Goal: Navigation & Orientation: Find specific page/section

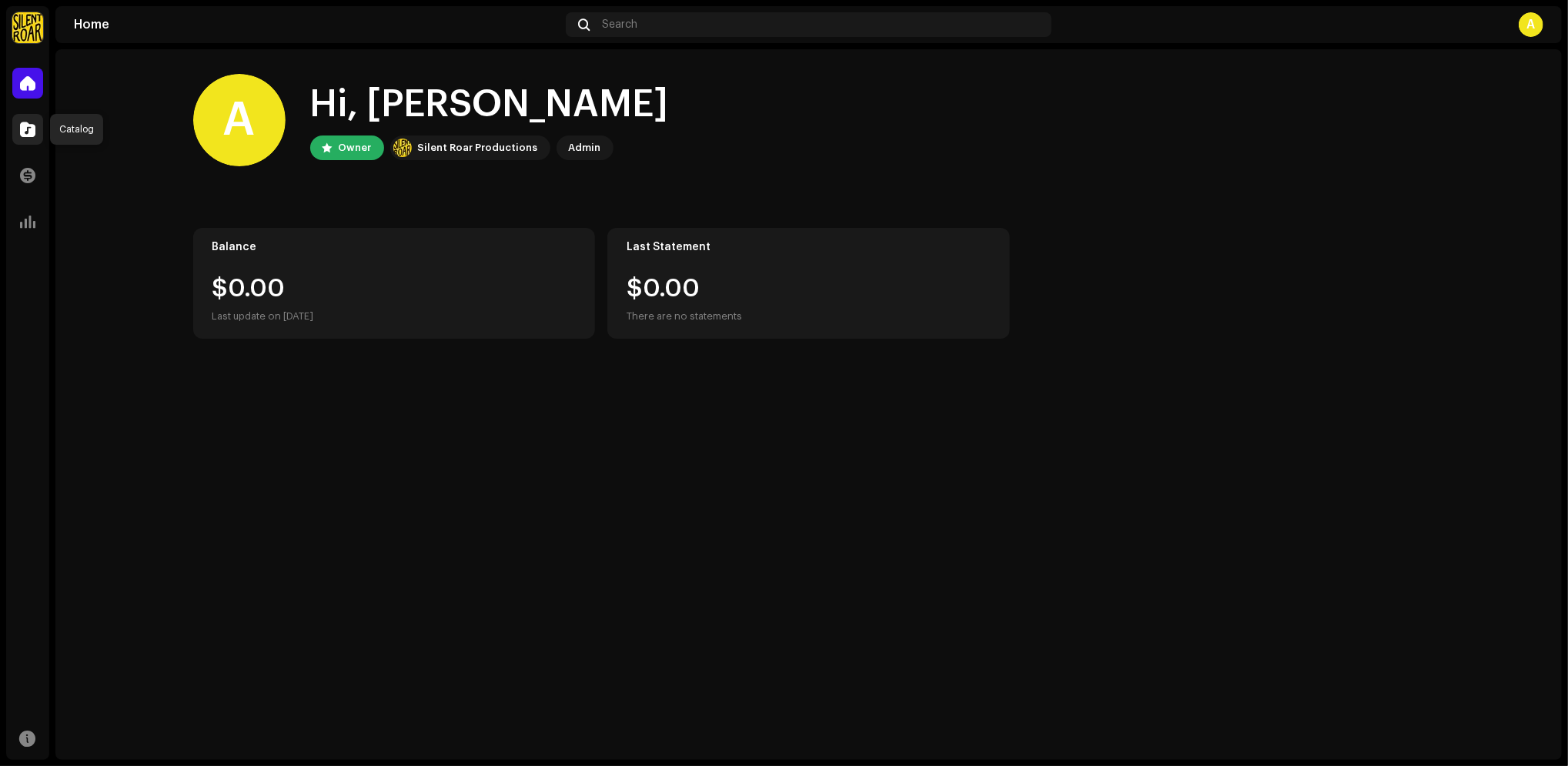
click at [28, 115] on div at bounding box center [28, 130] width 31 height 31
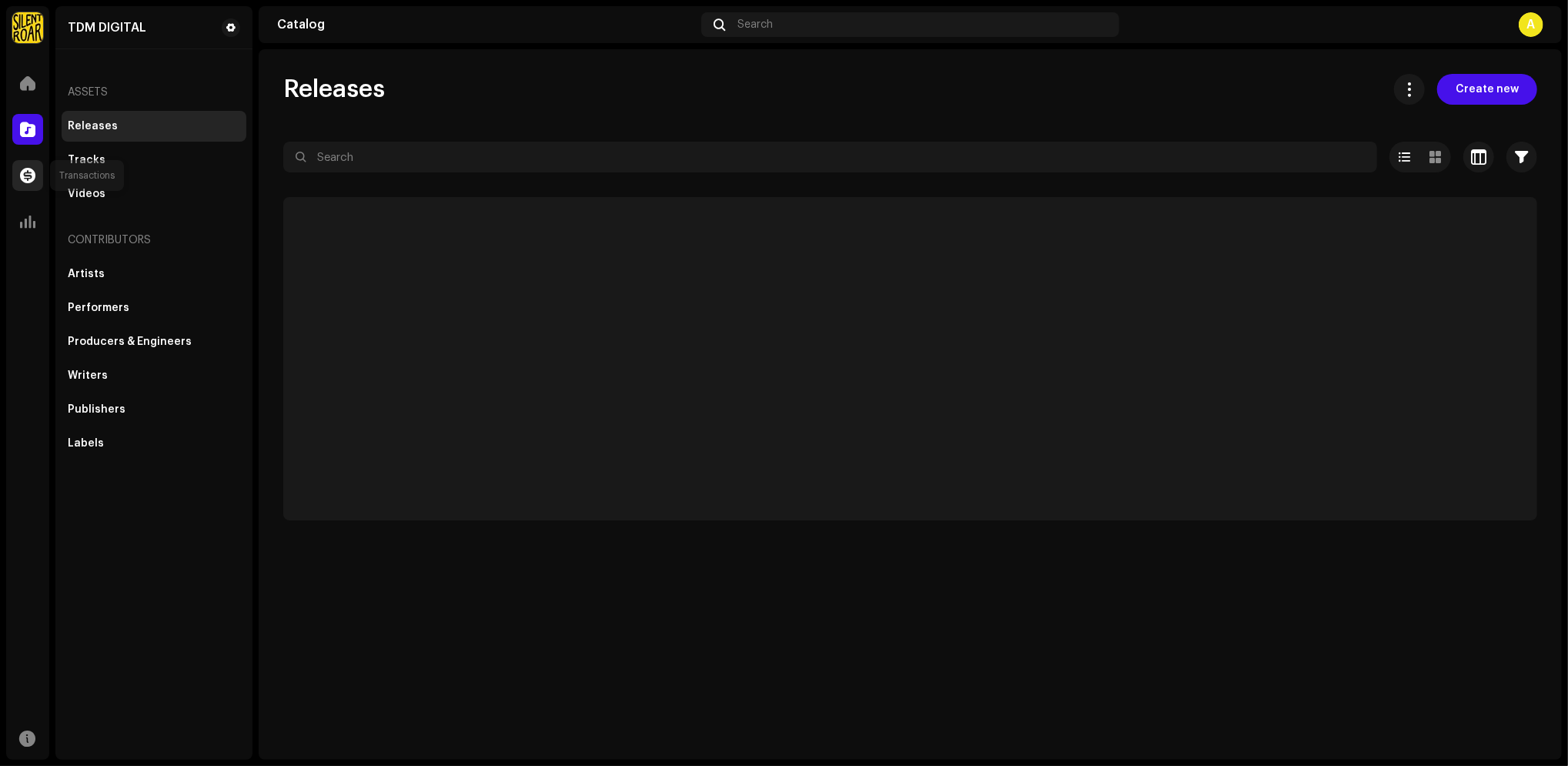
click at [31, 163] on div at bounding box center [28, 176] width 31 height 31
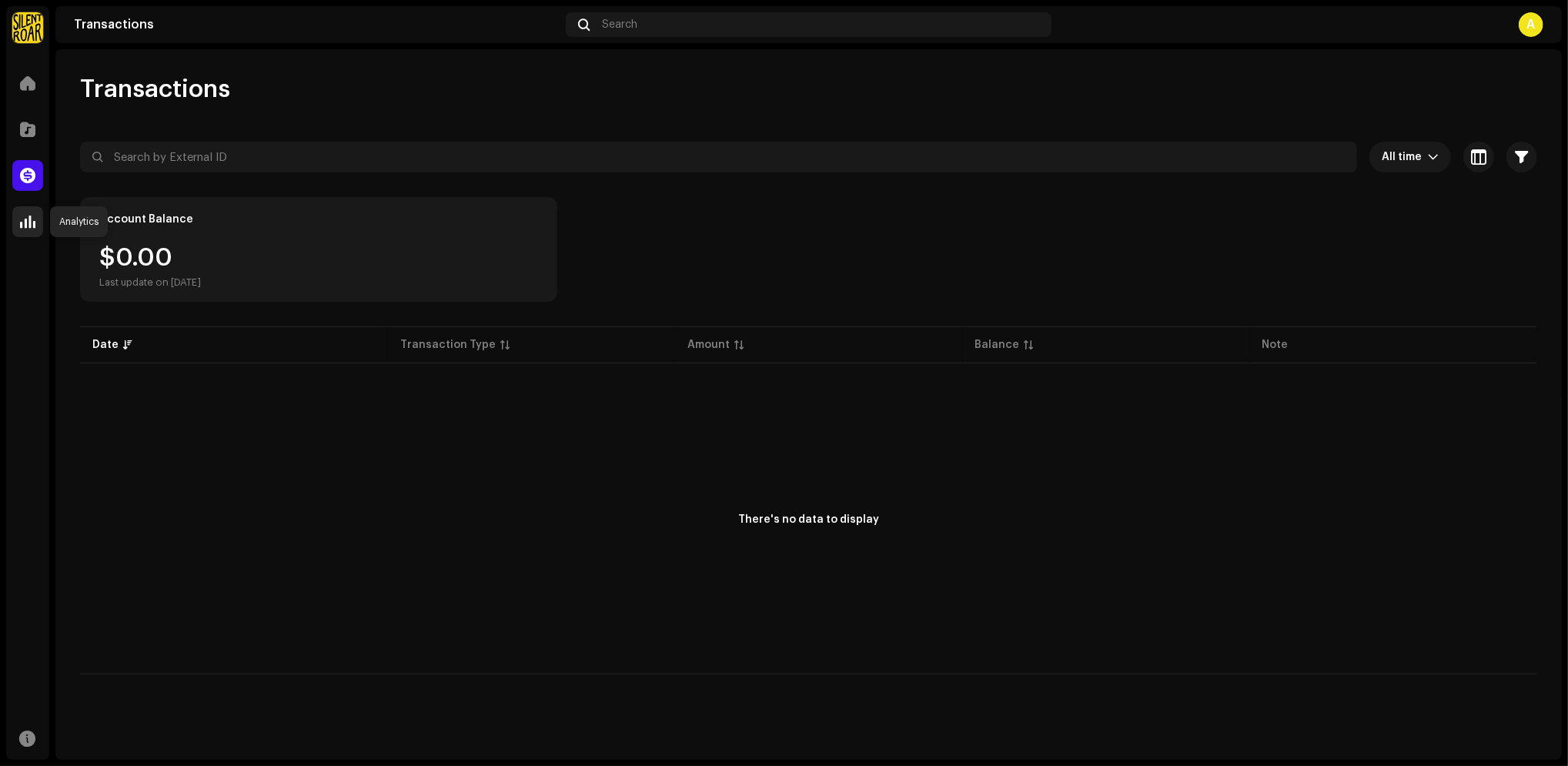
click at [27, 211] on div at bounding box center [28, 222] width 31 height 31
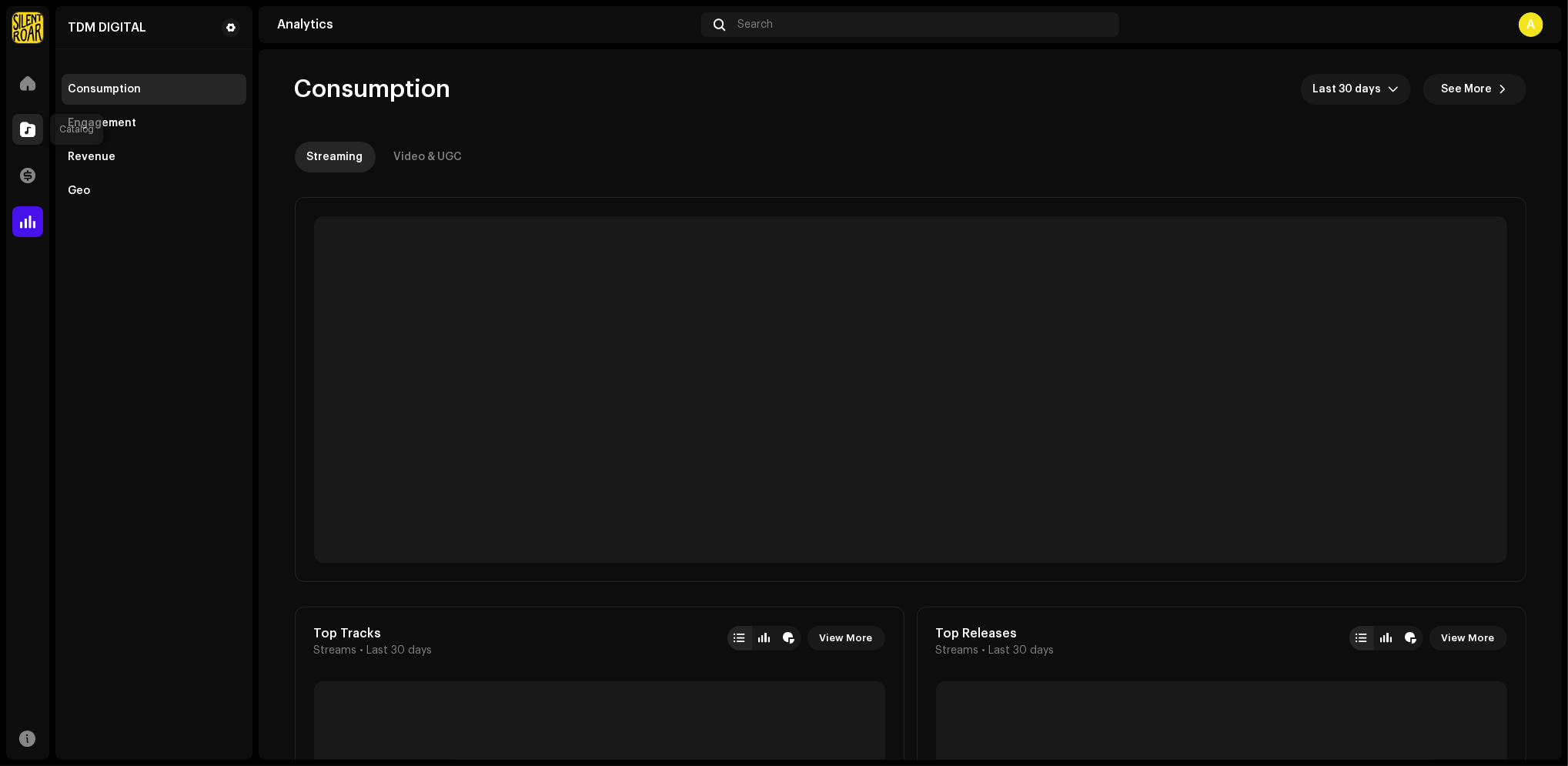
click at [22, 130] on span at bounding box center [27, 129] width 16 height 13
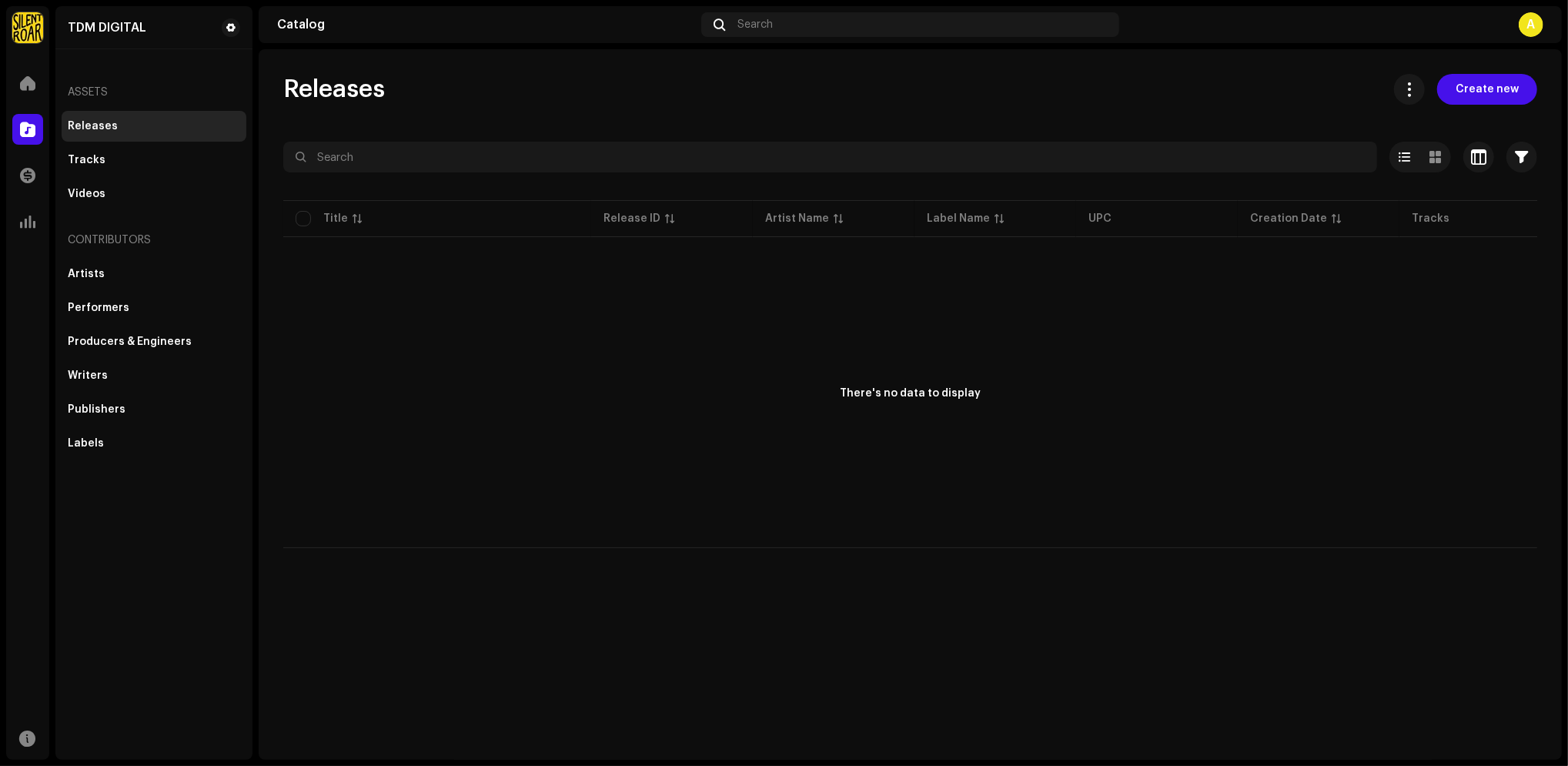
click at [1115, 96] on div "Releases Create new" at bounding box center [910, 90] width 1253 height 31
click at [354, 557] on div "Releases Create new Selected 0 Deselect all 0 Options Filters Distribution stat…" at bounding box center [911, 404] width 1303 height 710
click at [20, 93] on div at bounding box center [28, 83] width 31 height 31
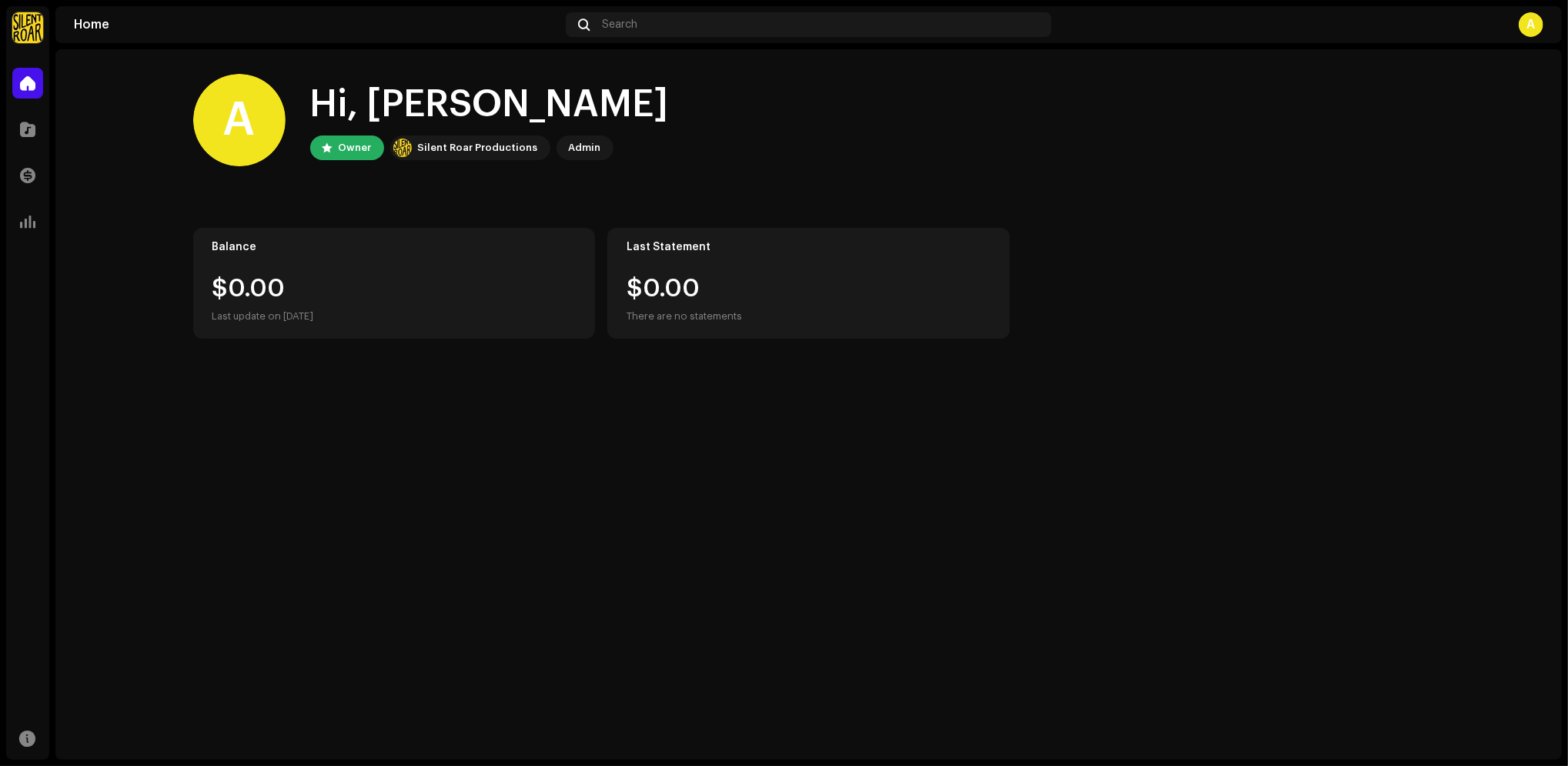
click at [1533, 29] on div "A" at bounding box center [1530, 24] width 24 height 24
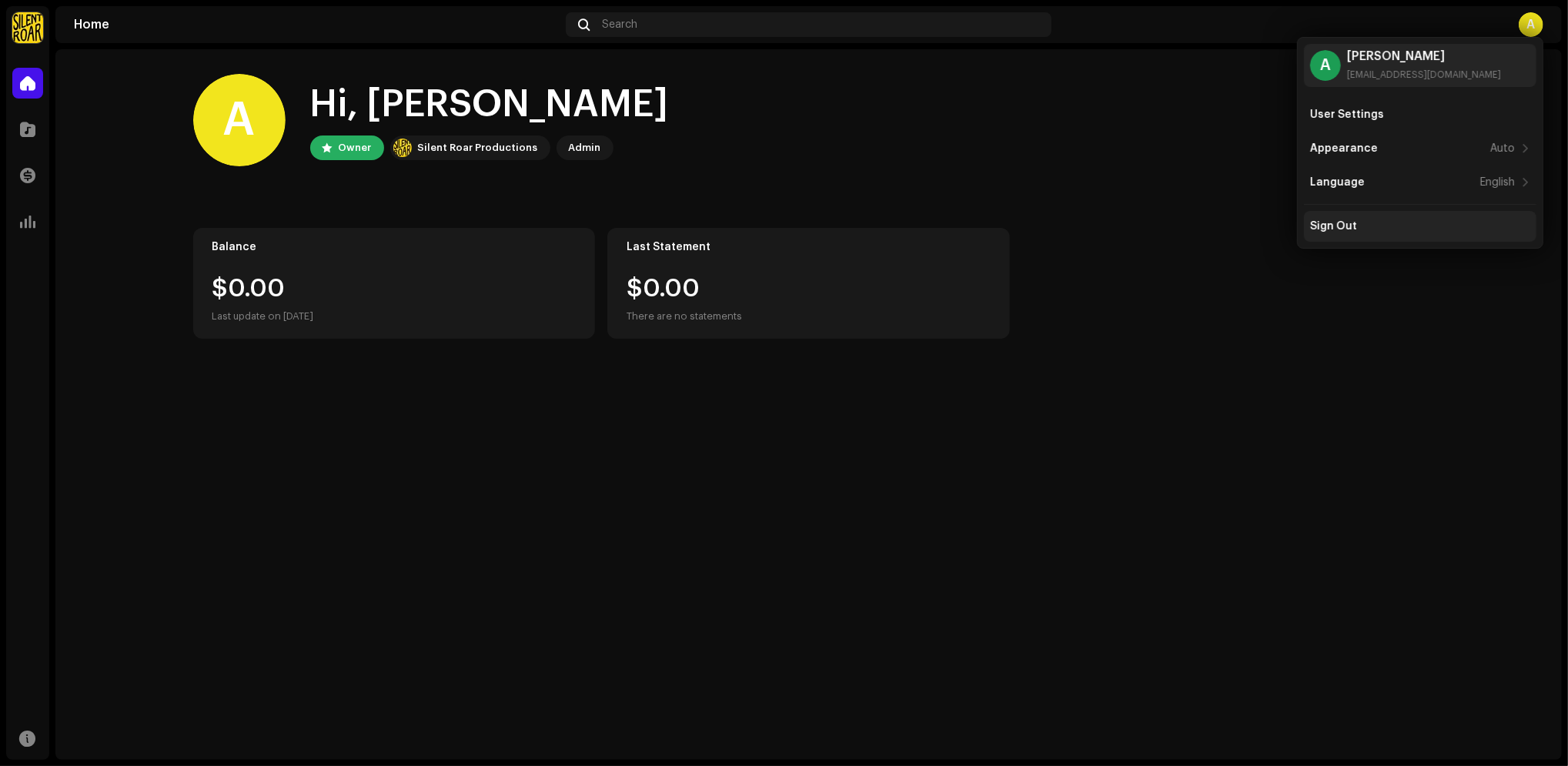
click at [1377, 219] on div "Sign Out" at bounding box center [1420, 227] width 233 height 31
